Goal: Transaction & Acquisition: Book appointment/travel/reservation

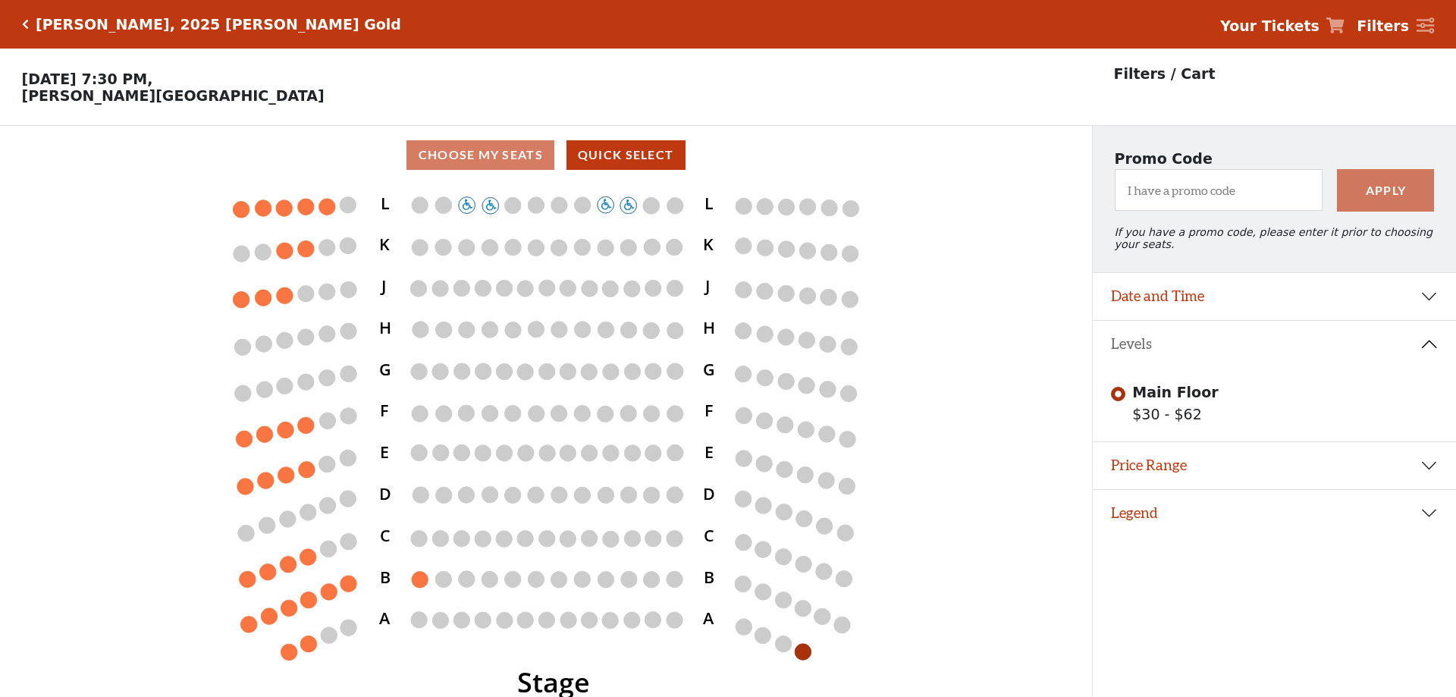
scroll to position [37, 0]
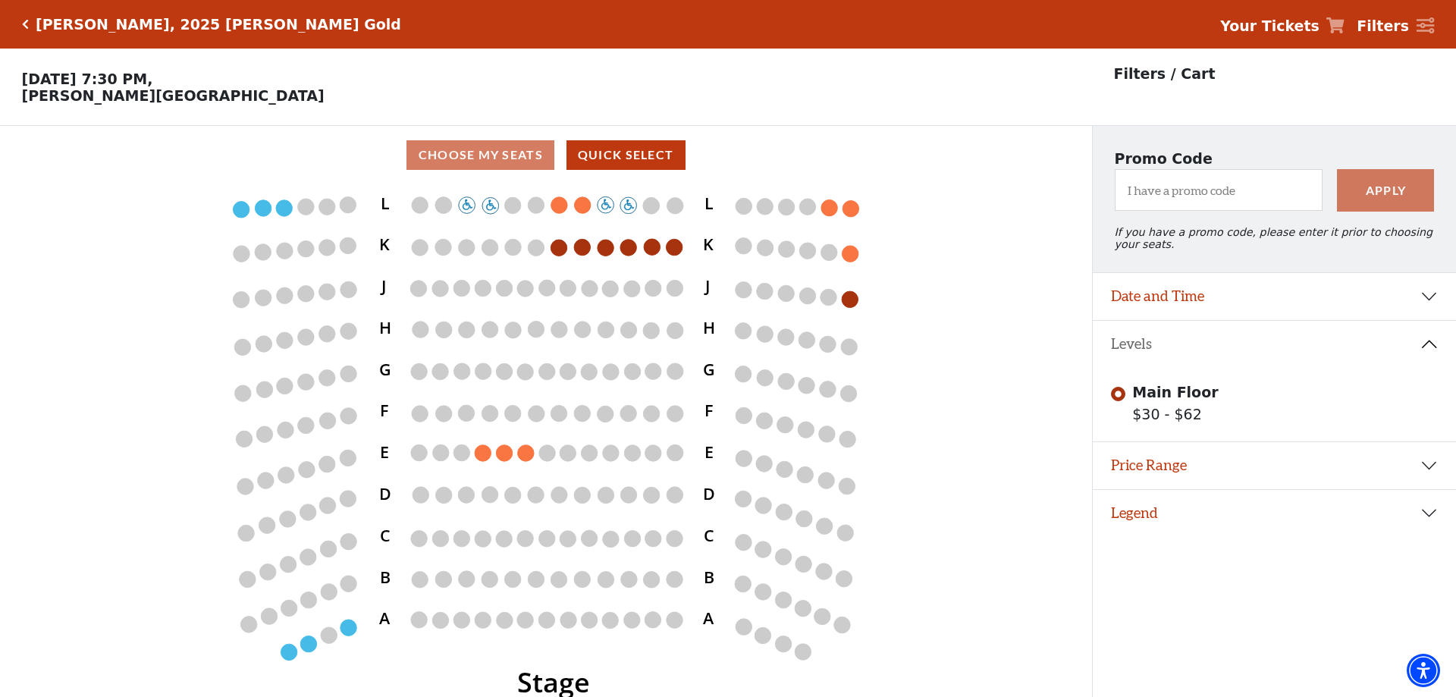
scroll to position [37, 0]
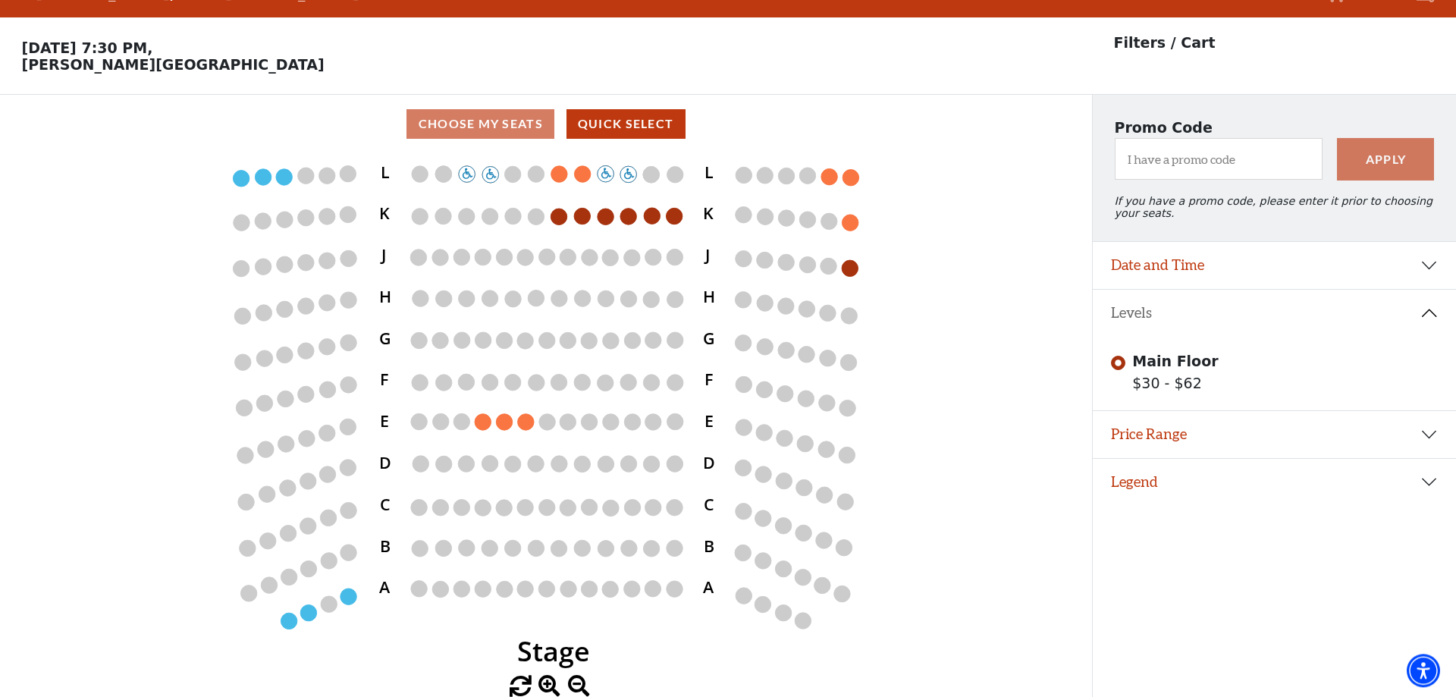
scroll to position [37, 0]
click at [187, 167] on icon "Stage L K J H G F E D C B A L K J H G F E D C B A" at bounding box center [546, 414] width 983 height 522
click at [132, 319] on icon "Stage L K J H G F E D C B A L K J H G F E D C B A" at bounding box center [546, 414] width 983 height 522
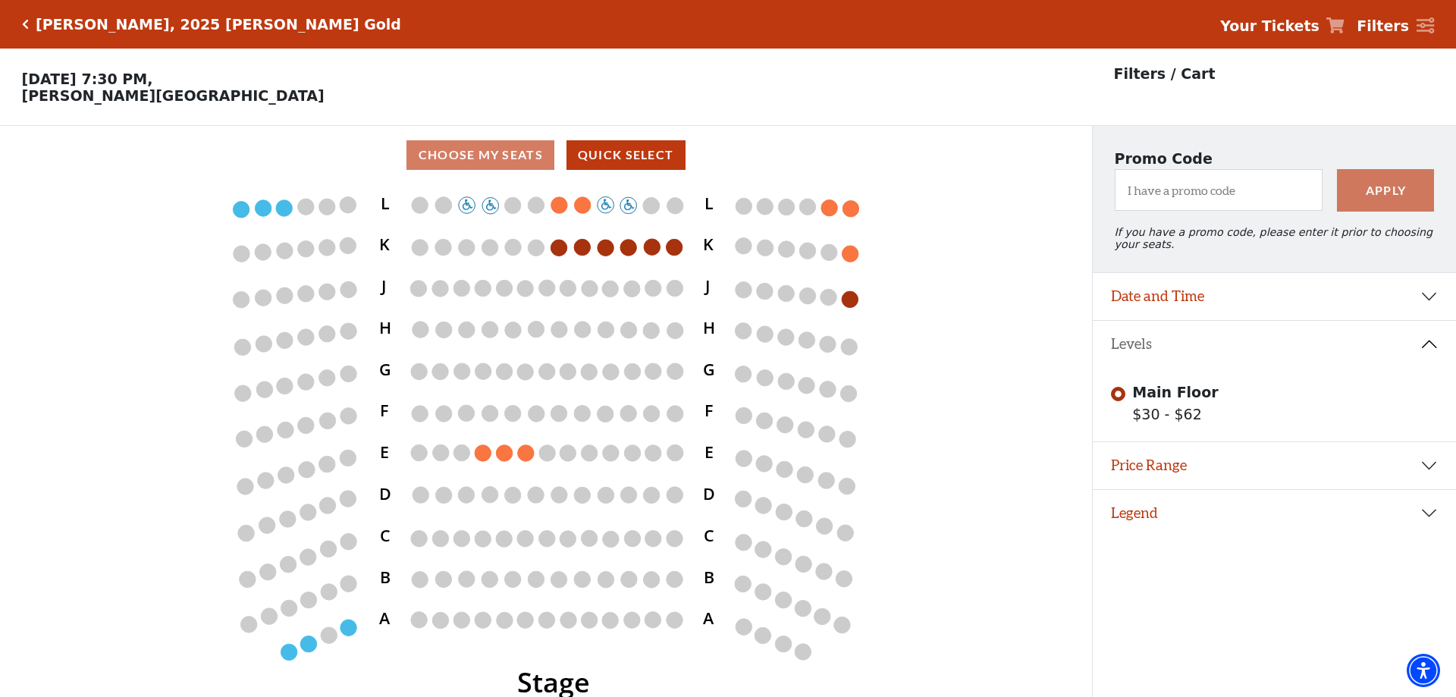
scroll to position [37, 0]
